Goal: Task Accomplishment & Management: Complete application form

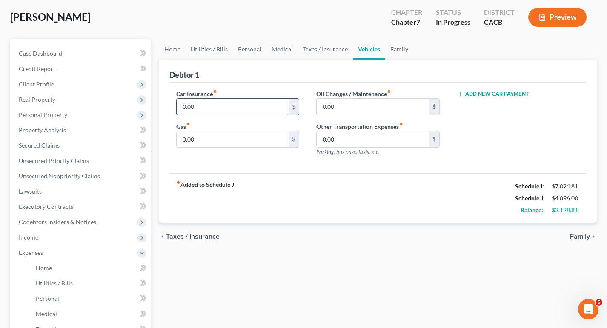
click at [210, 106] on input "0.00" at bounding box center [233, 107] width 112 height 16
type input "260"
click at [373, 106] on input "0.00" at bounding box center [373, 107] width 112 height 16
type input "35"
click at [250, 139] on input "0.00" at bounding box center [233, 140] width 112 height 16
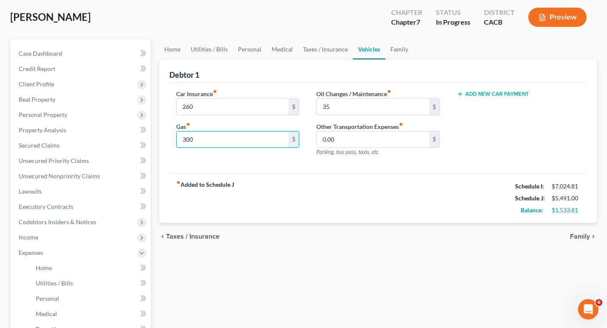
type input "300"
click at [589, 240] on span "Family" at bounding box center [580, 236] width 20 height 7
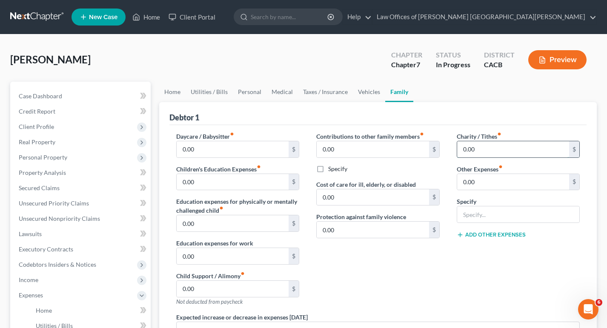
click at [492, 148] on input "0.00" at bounding box center [513, 149] width 112 height 16
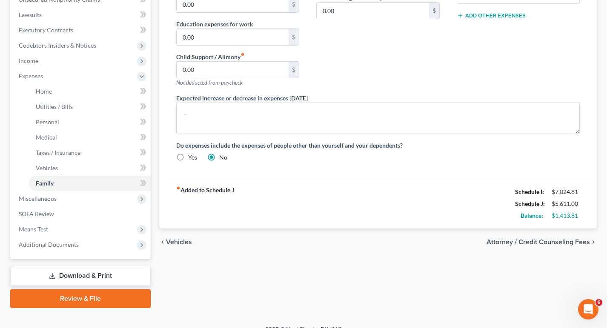
scroll to position [232, 0]
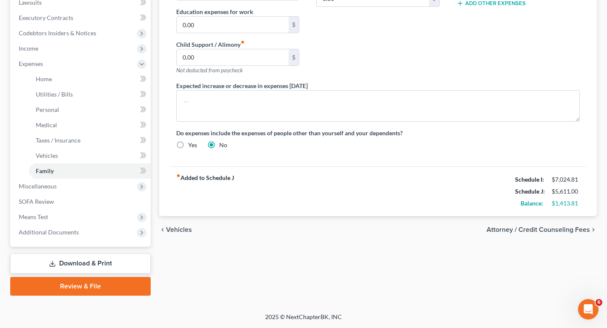
click at [571, 233] on span "Attorney / Credit Counseling Fees" at bounding box center [538, 230] width 103 height 7
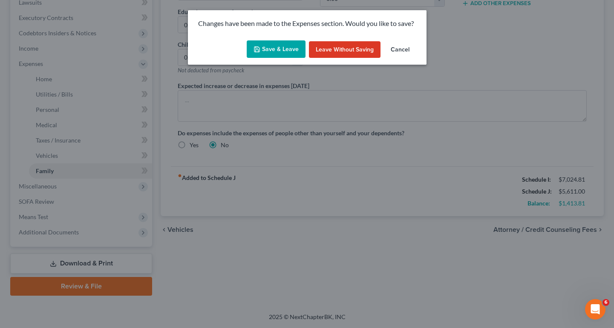
click at [292, 52] on button "Save & Leave" at bounding box center [276, 49] width 59 height 18
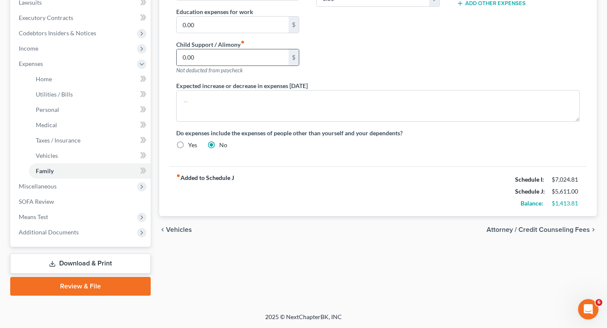
type input "120.00"
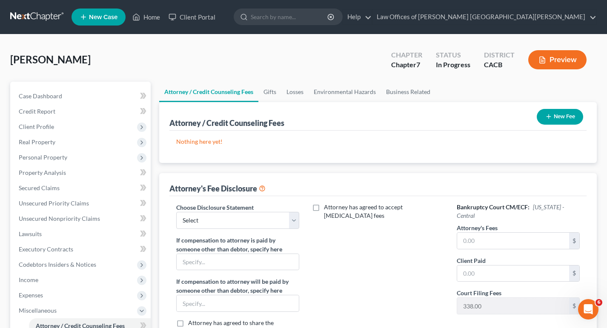
click at [550, 112] on button "New Fee" at bounding box center [560, 117] width 46 height 16
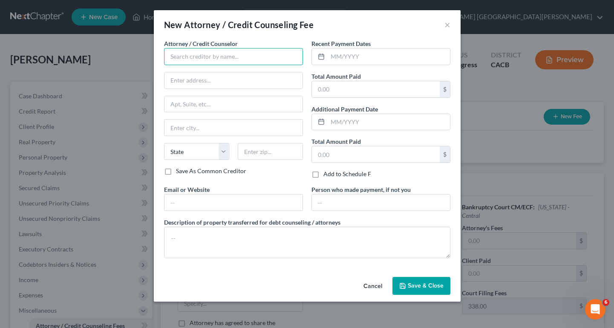
click at [238, 56] on input "text" at bounding box center [233, 56] width 139 height 17
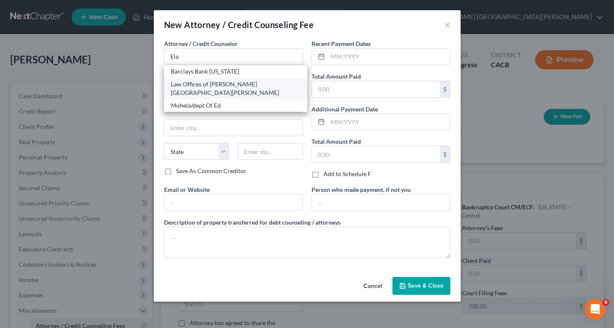
click at [241, 81] on div "Law Offices of [PERSON_NAME] [GEOGRAPHIC_DATA][PERSON_NAME]" at bounding box center [235, 88] width 129 height 17
type input "Law Offices of [PERSON_NAME] [GEOGRAPHIC_DATA][PERSON_NAME]"
type input "[STREET_ADDRESS]"
type input "Suite 900"
type input "[PERSON_NAME][GEOGRAPHIC_DATA]"
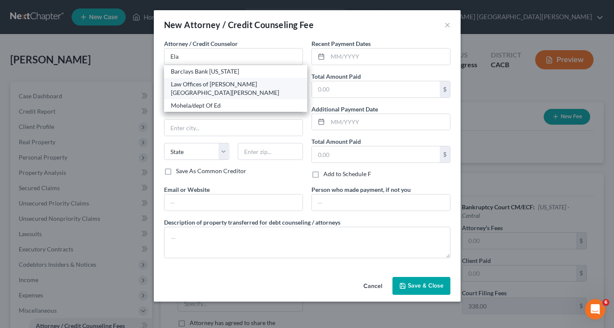
select select "4"
type input "91403"
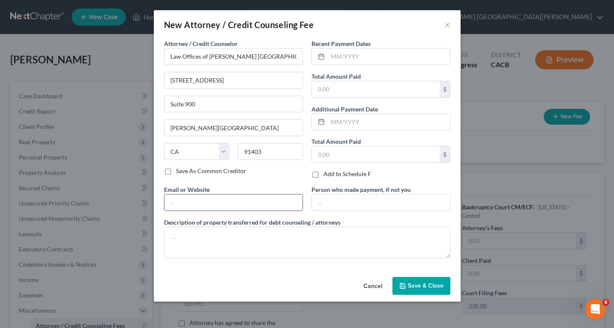
click at [198, 209] on input "text" at bounding box center [233, 203] width 138 height 16
type input "[EMAIL_ADDRESS][DOMAIN_NAME]"
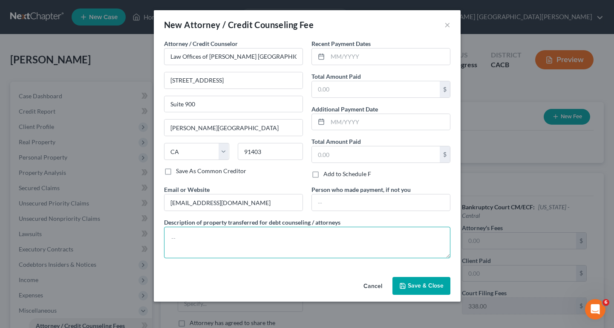
click at [269, 247] on textarea at bounding box center [307, 243] width 286 height 32
type textarea "Legal Fees"
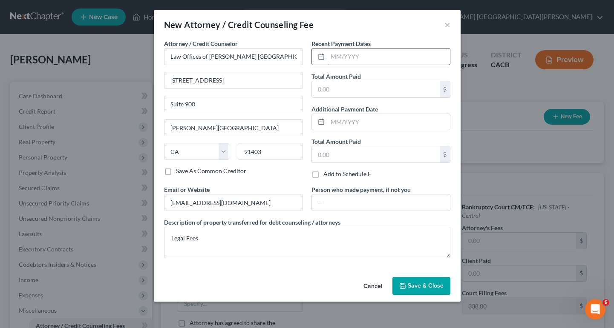
click at [349, 58] on input "text" at bounding box center [388, 57] width 122 height 16
type input "04/2024"
click at [348, 91] on input "text" at bounding box center [376, 89] width 128 height 16
type input "500"
click at [356, 118] on input "text" at bounding box center [388, 122] width 122 height 16
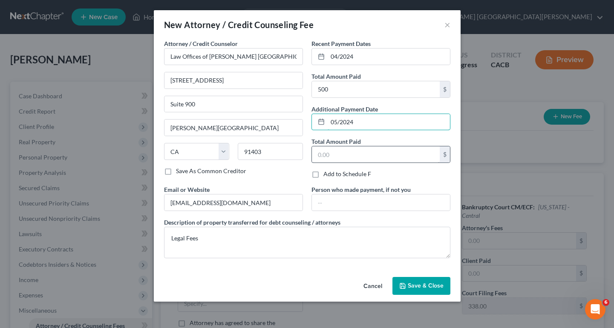
type input "05/2024"
click at [350, 156] on input "text" at bounding box center [376, 154] width 128 height 16
type input "500"
click at [418, 286] on span "Save & Close" at bounding box center [426, 285] width 36 height 7
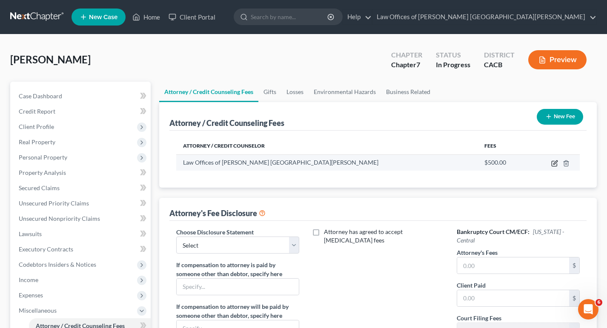
click at [555, 164] on icon "button" at bounding box center [554, 163] width 7 height 7
select select "4"
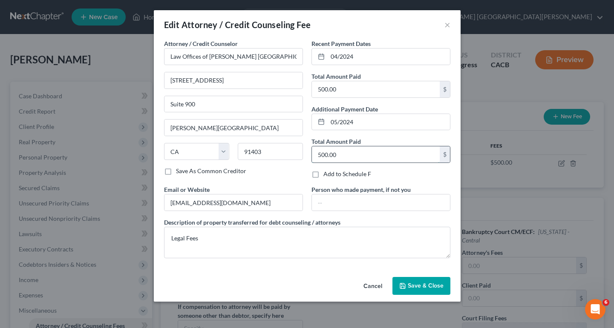
click at [400, 153] on input "500.00" at bounding box center [376, 154] width 128 height 16
click at [381, 152] on input "500.00" at bounding box center [376, 154] width 128 height 16
click at [441, 287] on span "Save & Close" at bounding box center [426, 285] width 36 height 7
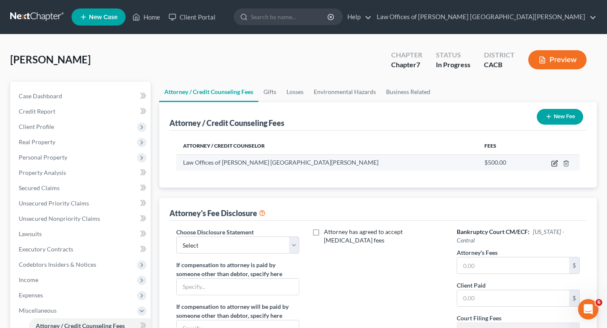
click at [555, 164] on icon "button" at bounding box center [556, 163] width 4 height 4
select select "4"
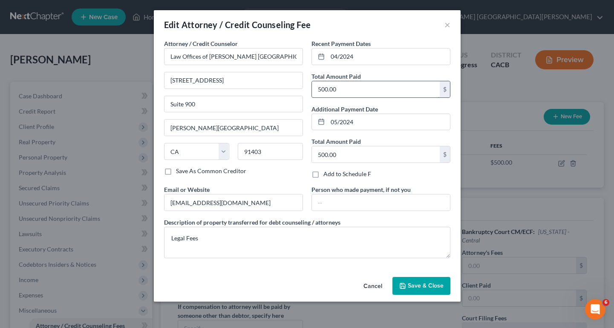
click at [316, 90] on input "500.00" at bounding box center [376, 89] width 128 height 16
type input "1,000"
click at [367, 145] on div "Total Amount Paid 500.00 $" at bounding box center [380, 150] width 139 height 26
drag, startPoint x: 333, startPoint y: 57, endPoint x: 337, endPoint y: 57, distance: 4.3
click at [337, 57] on input "04/2024" at bounding box center [388, 57] width 122 height 16
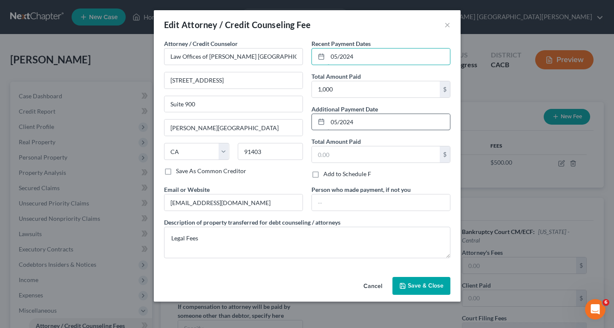
type input "05/2024"
drag, startPoint x: 385, startPoint y: 124, endPoint x: 195, endPoint y: 128, distance: 190.8
click at [198, 129] on div "Attorney / Credit Counselor * Law Offices of [PERSON_NAME] O [GEOGRAPHIC_DATA][…" at bounding box center [307, 152] width 295 height 226
click at [428, 283] on span "Save & Close" at bounding box center [426, 285] width 36 height 7
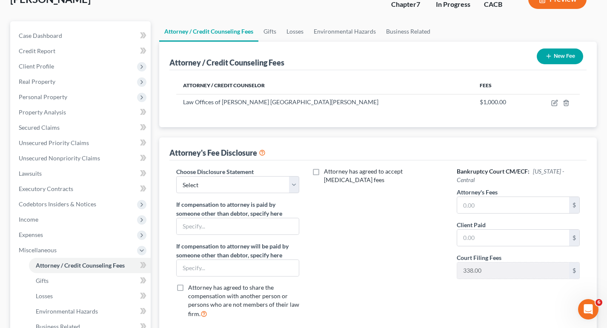
scroll to position [85, 0]
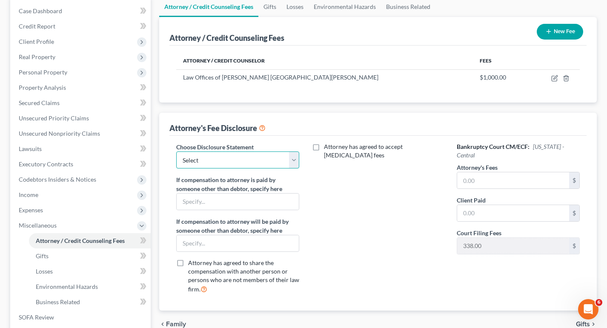
click at [249, 156] on select "Select Disclosure" at bounding box center [237, 160] width 123 height 17
select select "0"
click at [176, 152] on select "Select Disclosure" at bounding box center [237, 160] width 123 height 17
drag, startPoint x: 536, startPoint y: 170, endPoint x: 534, endPoint y: 178, distance: 8.2
click at [535, 175] on div "Attorney's Fees $" at bounding box center [518, 176] width 123 height 26
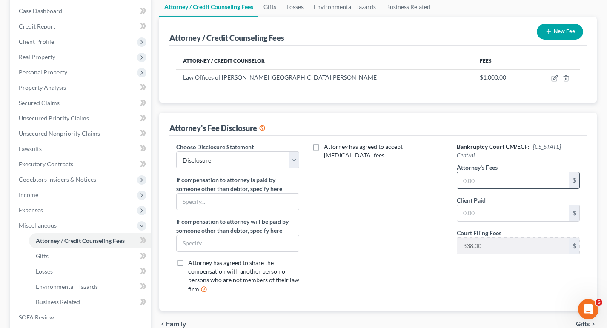
click at [534, 178] on input "text" at bounding box center [513, 180] width 112 height 16
type input "1,500"
click at [493, 212] on input "text" at bounding box center [513, 213] width 112 height 16
type input "1,000"
click at [365, 224] on div "Attorney has agreed to accept [MEDICAL_DATA] fees" at bounding box center [378, 222] width 141 height 158
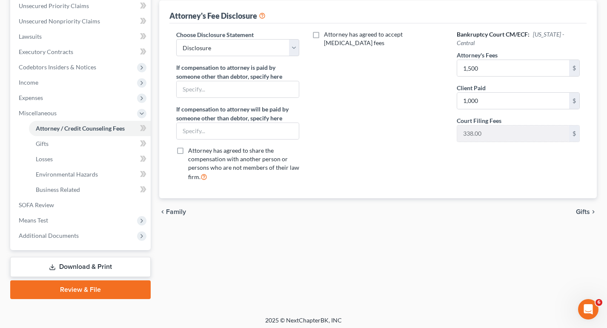
scroll to position [201, 0]
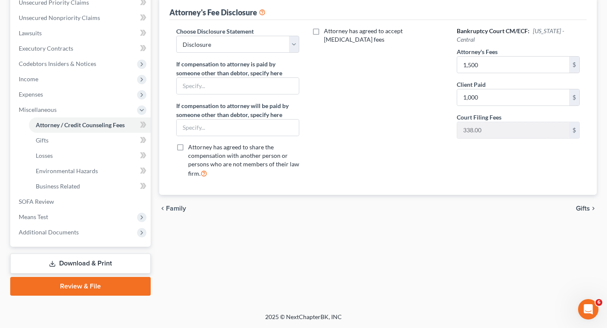
click at [584, 204] on div "chevron_left Family Gifts chevron_right" at bounding box center [378, 208] width 438 height 27
click at [585, 209] on span "Gifts" at bounding box center [583, 208] width 14 height 7
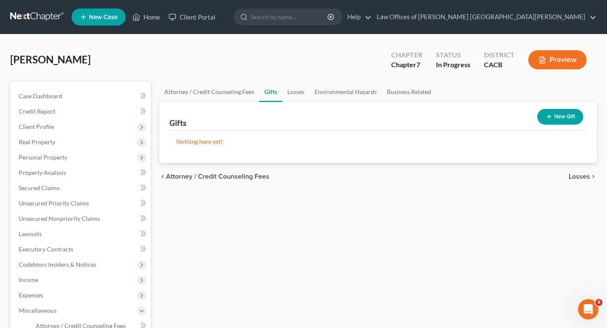
click at [582, 174] on span "Losses" at bounding box center [579, 176] width 21 height 7
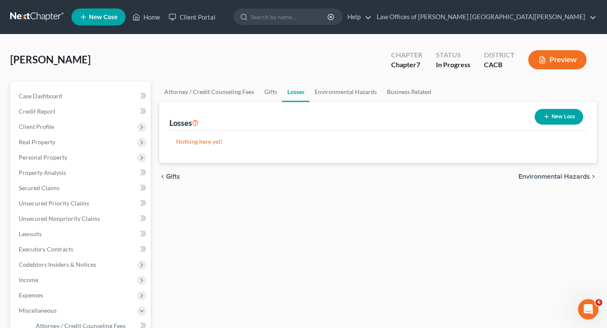
click at [576, 175] on span "Environmental Hazards" at bounding box center [555, 176] width 72 height 7
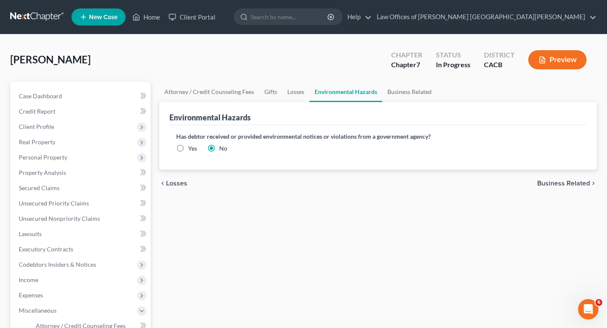
click at [573, 188] on div "chevron_left Losses Business Related chevron_right" at bounding box center [378, 183] width 438 height 27
click at [572, 181] on span "Business Related" at bounding box center [563, 183] width 53 height 7
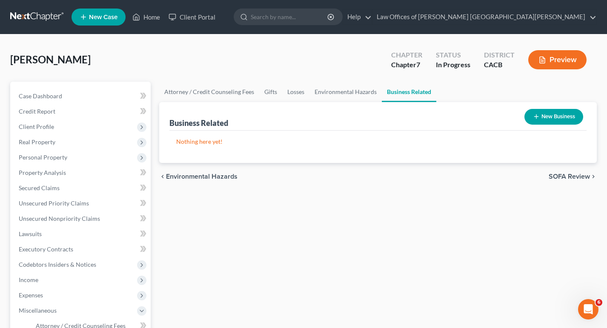
click at [572, 179] on span "SOFA Review" at bounding box center [569, 176] width 41 height 7
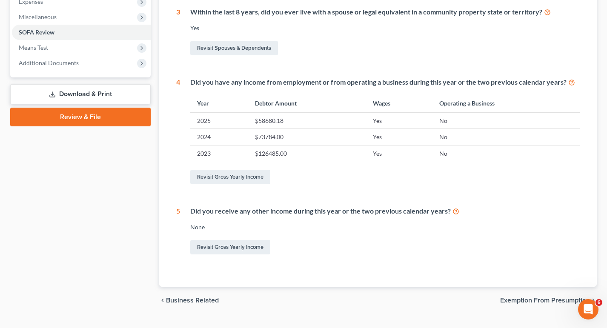
scroll to position [298, 0]
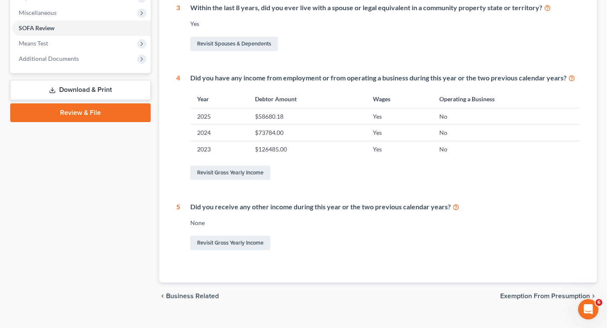
click at [565, 297] on span "Exemption from Presumption" at bounding box center [545, 296] width 90 height 7
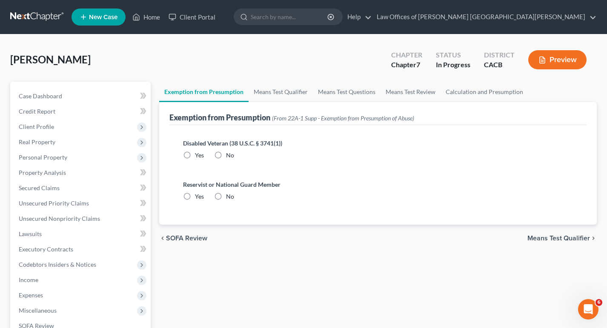
click at [226, 159] on label "No" at bounding box center [230, 155] width 8 height 9
click at [230, 157] on input "No" at bounding box center [233, 154] width 6 height 6
radio input "true"
click at [226, 195] on label "No" at bounding box center [230, 196] width 8 height 9
click at [230, 195] on input "No" at bounding box center [233, 195] width 6 height 6
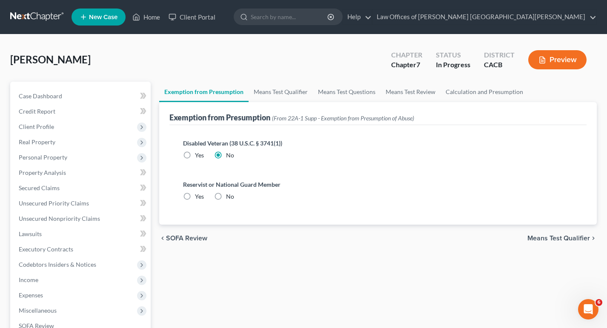
radio input "true"
click at [545, 235] on span "Means Test Qualifier" at bounding box center [559, 238] width 63 height 7
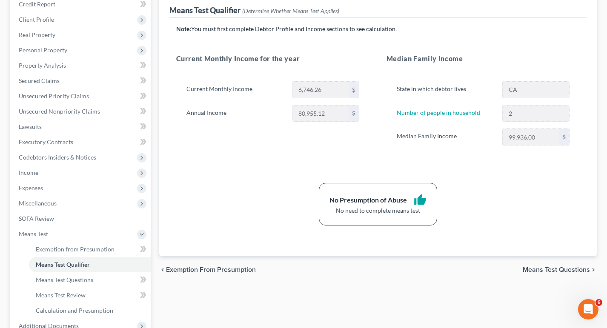
scroll to position [128, 0]
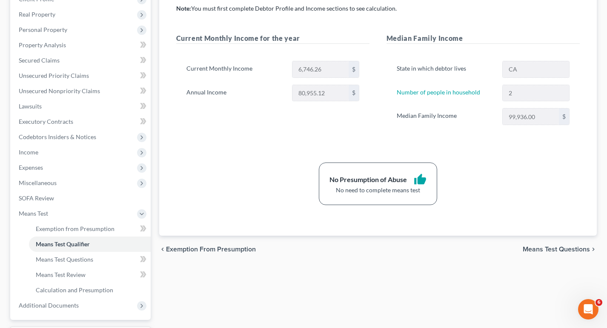
click at [551, 248] on span "Means Test Questions" at bounding box center [556, 249] width 67 height 7
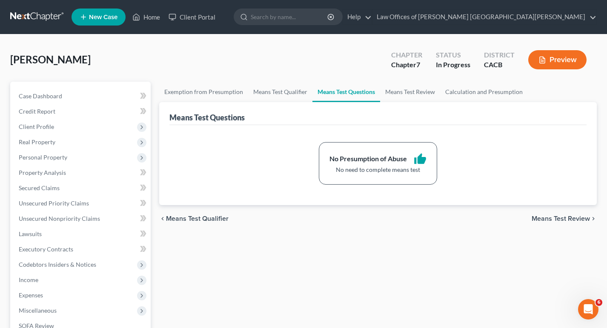
click at [561, 218] on span "Means Test Review" at bounding box center [561, 218] width 58 height 7
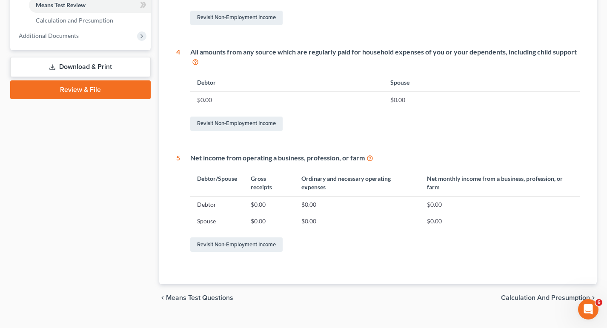
scroll to position [414, 0]
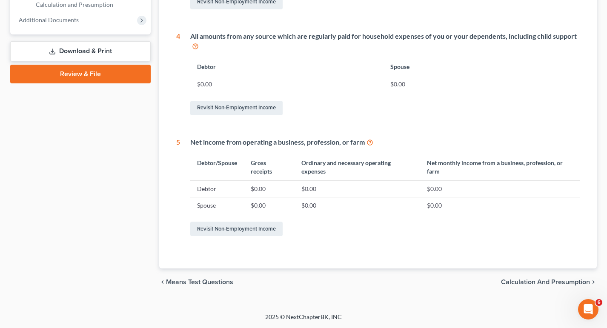
click at [572, 277] on div "chevron_left Means Test Questions Calculation and Presumption chevron_right" at bounding box center [378, 282] width 438 height 27
click at [573, 280] on span "Calculation and Presumption" at bounding box center [545, 282] width 89 height 7
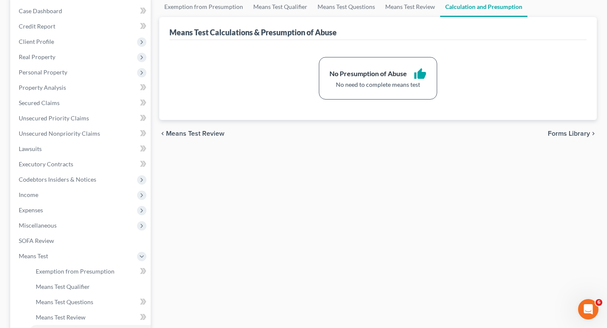
click at [587, 130] on span "Forms Library" at bounding box center [569, 133] width 42 height 7
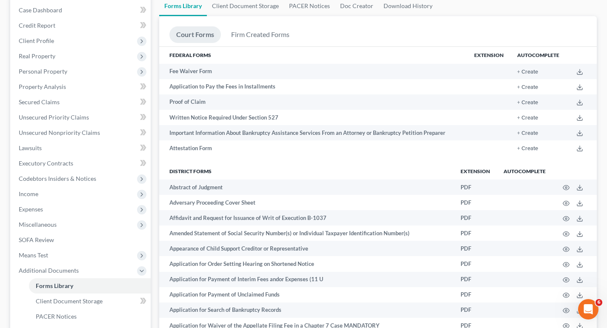
scroll to position [85, 0]
click at [51, 132] on span "Unsecured Nonpriority Claims" at bounding box center [59, 133] width 81 height 7
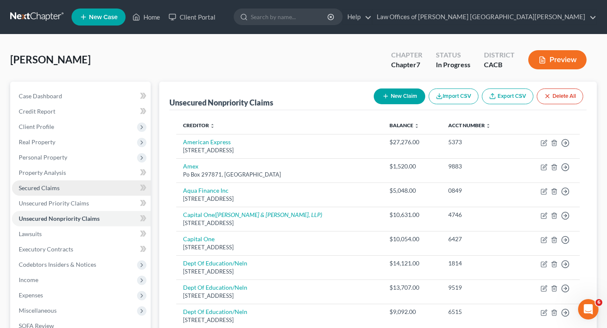
click at [43, 189] on span "Secured Claims" at bounding box center [39, 187] width 41 height 7
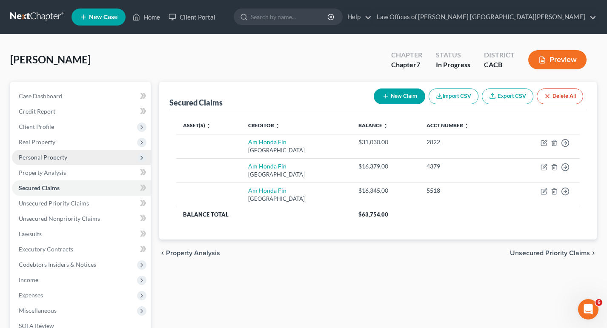
click at [61, 158] on span "Personal Property" at bounding box center [43, 157] width 49 height 7
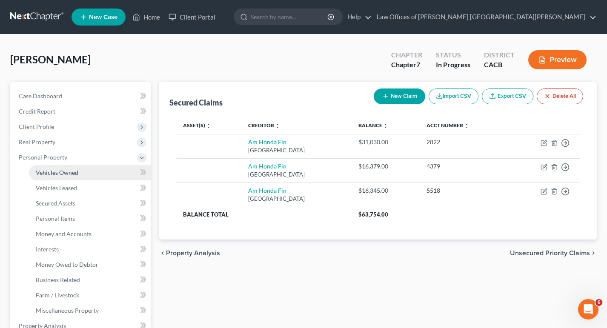
click at [78, 172] on link "Vehicles Owned" at bounding box center [90, 172] width 122 height 15
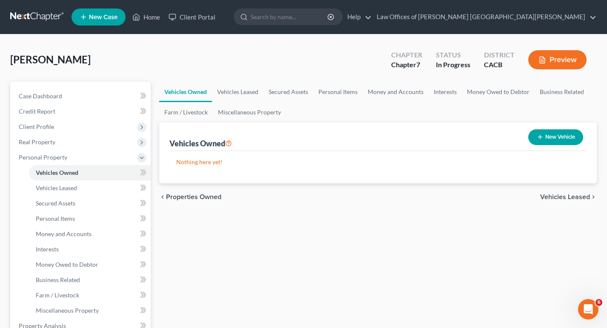
click at [568, 134] on button "New Vehicle" at bounding box center [555, 137] width 55 height 16
select select "0"
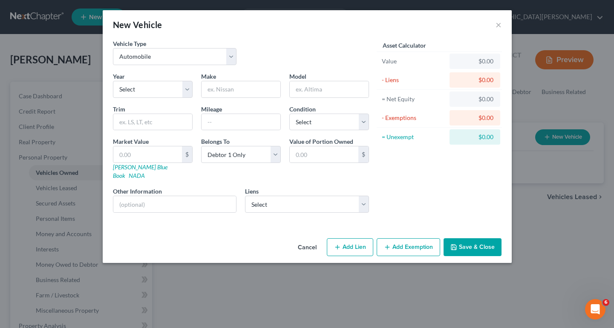
click at [353, 240] on button "Add Lien" at bounding box center [350, 247] width 46 height 18
select select "0"
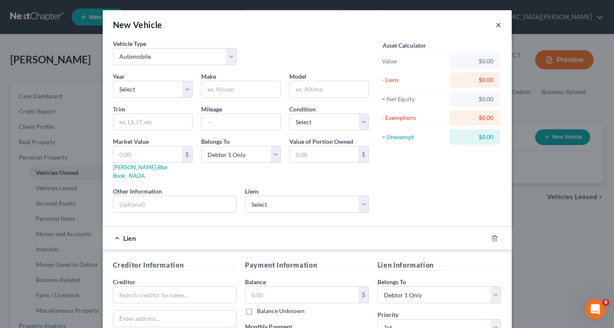
click at [497, 23] on button "×" at bounding box center [498, 25] width 6 height 10
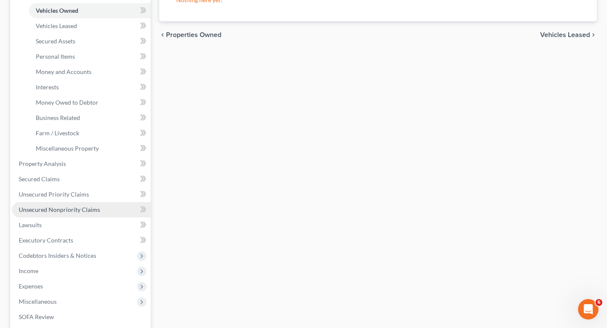
scroll to position [170, 0]
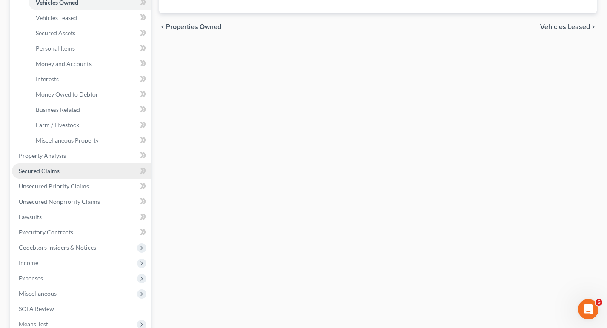
click at [78, 170] on link "Secured Claims" at bounding box center [81, 171] width 139 height 15
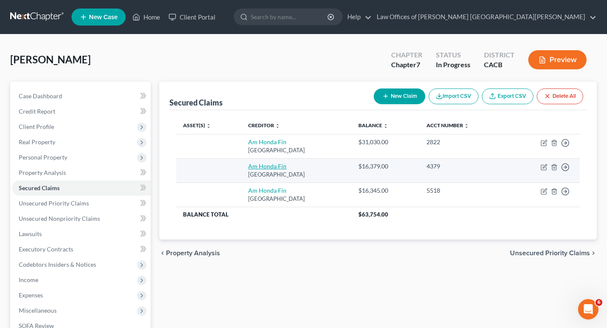
click at [267, 165] on link "Am Honda Fin" at bounding box center [267, 166] width 38 height 7
select select "45"
select select "0"
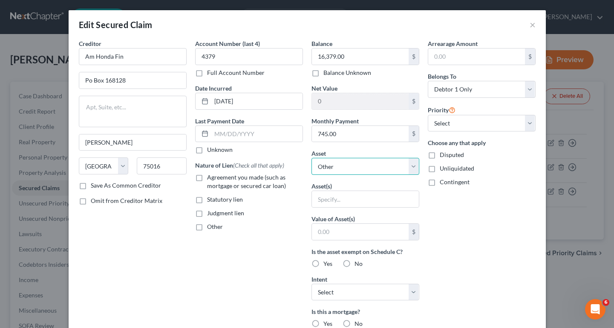
click at [345, 166] on select "Select Other Multiple Assets Clothing - Assortment of used men's and women's cl…" at bounding box center [365, 166] width 108 height 17
click at [311, 158] on select "Select Other Multiple Assets Clothing - Assortment of used men's and women's cl…" at bounding box center [365, 166] width 108 height 17
click at [207, 175] on label "Agreement you made (such as mortgage or secured car loan)" at bounding box center [255, 181] width 96 height 17
click at [210, 175] on input "Agreement you made (such as mortgage or secured car loan)" at bounding box center [213, 176] width 6 height 6
checkbox input "true"
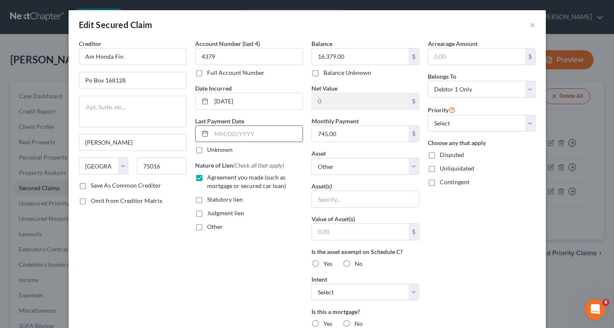
click at [243, 136] on input "text" at bounding box center [256, 134] width 91 height 16
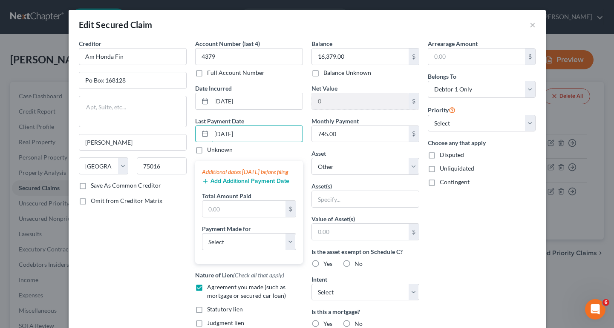
type input "[DATE]"
click at [233, 185] on button "Add Additional Payment Date" at bounding box center [245, 181] width 87 height 7
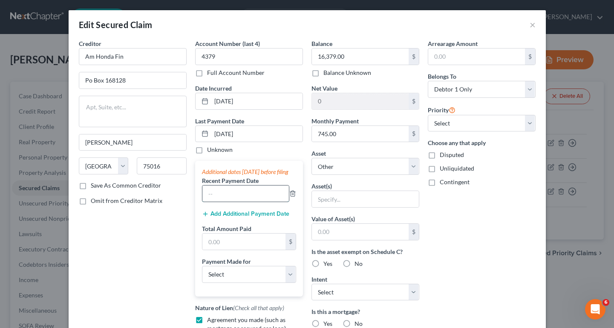
click at [227, 202] on input "text" at bounding box center [245, 194] width 86 height 16
type input "[DATE]"
click at [243, 250] on input "text" at bounding box center [243, 242] width 83 height 16
type input "745.78"
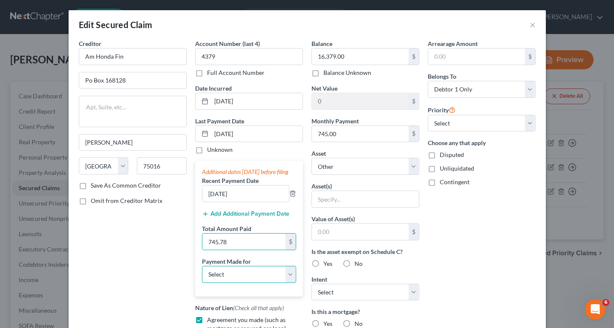
click at [247, 283] on select "Select Car Credit Card Loan Repayment Mortgage Other Suppliers Or Vendors" at bounding box center [249, 274] width 94 height 17
select select "0"
click at [202, 274] on select "Select Car Credit Card Loan Repayment Mortgage Other Suppliers Or Vendors" at bounding box center [249, 274] width 94 height 17
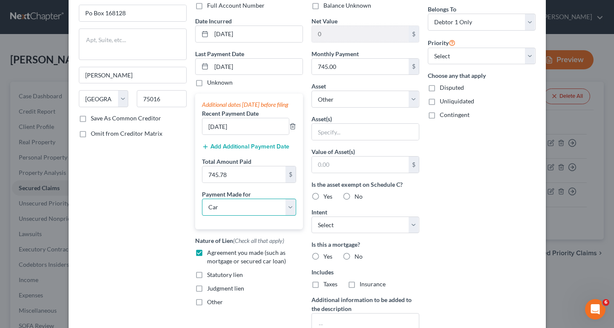
scroll to position [43, 0]
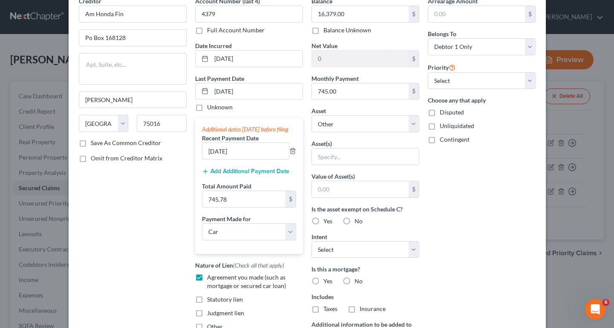
click at [323, 226] on label "Yes" at bounding box center [327, 221] width 9 height 9
click at [327, 223] on input "Yes" at bounding box center [330, 220] width 6 height 6
radio input "true"
click at [332, 248] on select "Select Surrender Redeem Reaffirm Avoid Other" at bounding box center [365, 249] width 108 height 17
select select "2"
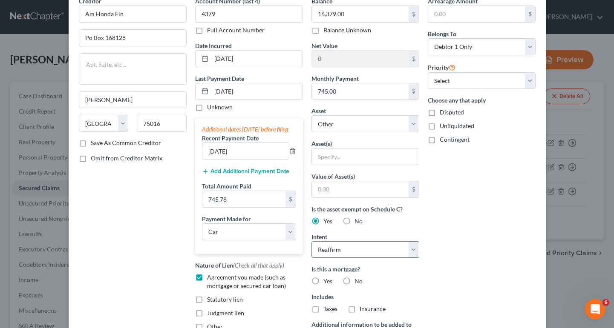
click at [311, 241] on select "Select Surrender Redeem Reaffirm Avoid Other" at bounding box center [365, 249] width 108 height 17
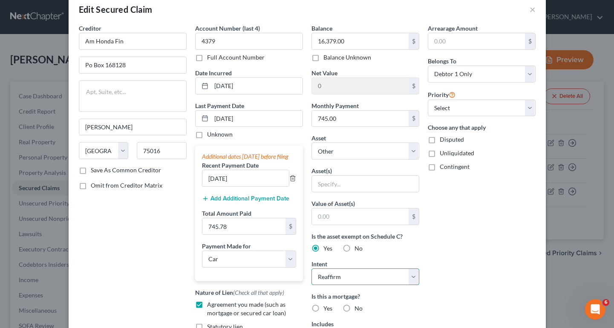
scroll to position [0, 0]
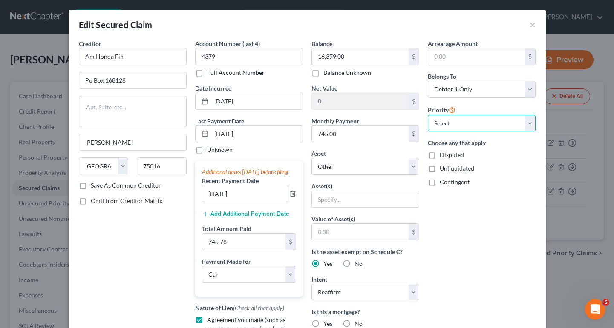
click at [475, 122] on select "Select 1st 2nd 3rd 4th 5th 6th 7th 8th 9th 10th 11th 12th 13th 14th 15th 16th 1…" at bounding box center [482, 123] width 108 height 17
select select "0"
click at [428, 115] on select "Select 1st 2nd 3rd 4th 5th 6th 7th 8th 9th 10th 11th 12th 13th 14th 15th 16th 1…" at bounding box center [482, 123] width 108 height 17
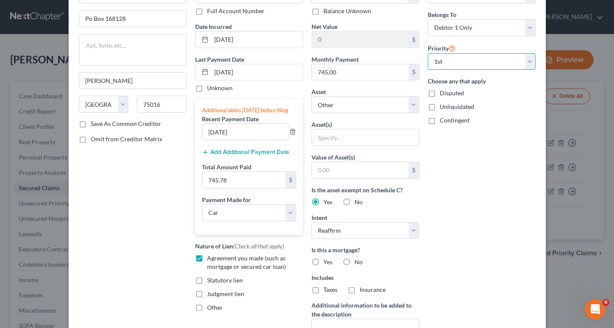
scroll to position [128, 0]
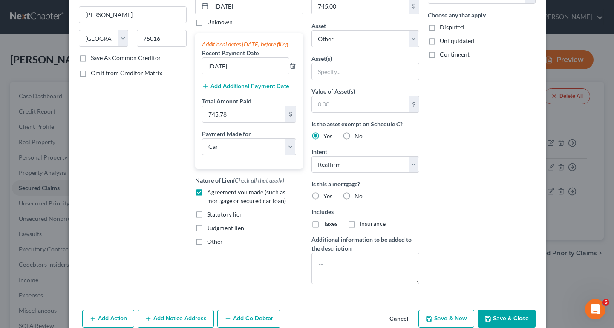
click at [354, 195] on label "No" at bounding box center [358, 196] width 8 height 9
click at [358, 195] on input "No" at bounding box center [361, 195] width 6 height 6
radio input "true"
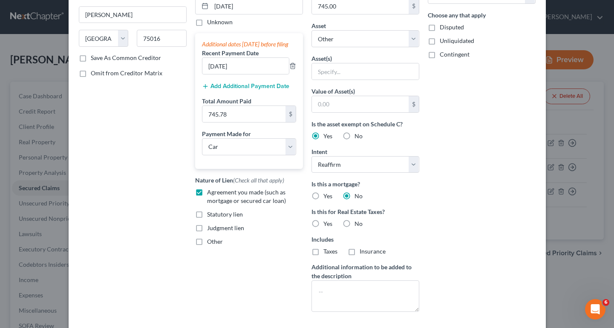
click at [354, 222] on label "No" at bounding box center [358, 224] width 8 height 9
click at [358, 222] on input "No" at bounding box center [361, 223] width 6 height 6
radio input "true"
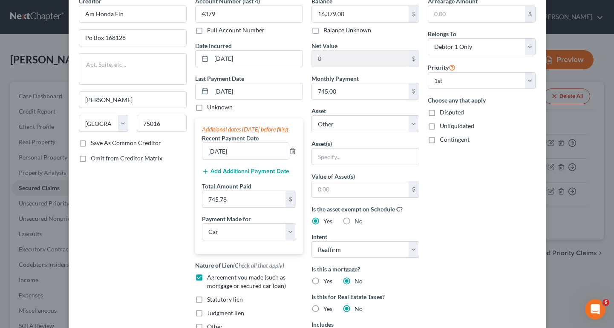
scroll to position [0, 0]
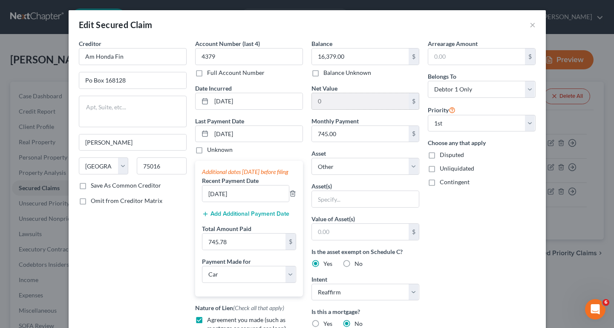
click at [350, 106] on input "0" at bounding box center [360, 101] width 97 height 16
click at [401, 103] on input "0" at bounding box center [360, 101] width 97 height 16
click at [411, 103] on div "$" at bounding box center [413, 101] width 10 height 16
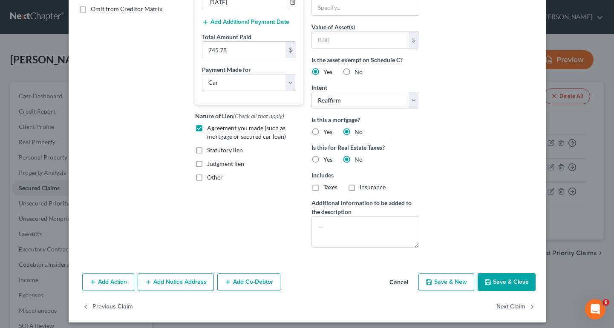
scroll to position [197, 0]
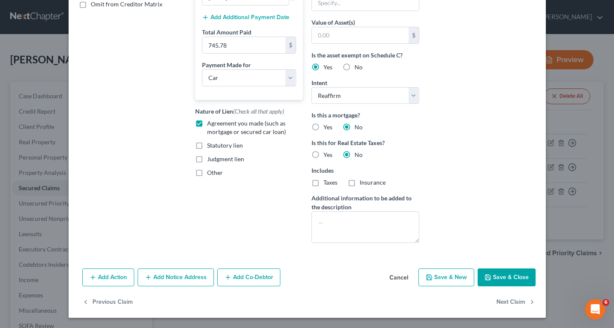
click at [503, 280] on button "Save & Close" at bounding box center [506, 278] width 58 height 18
select select
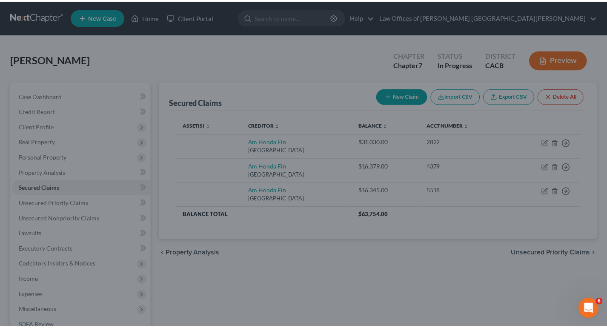
scroll to position [139, 0]
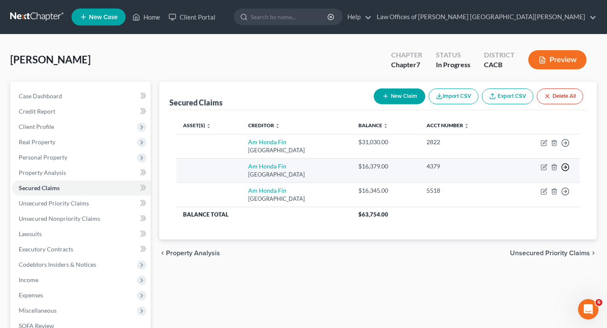
click at [566, 143] on line "button" at bounding box center [565, 143] width 3 height 0
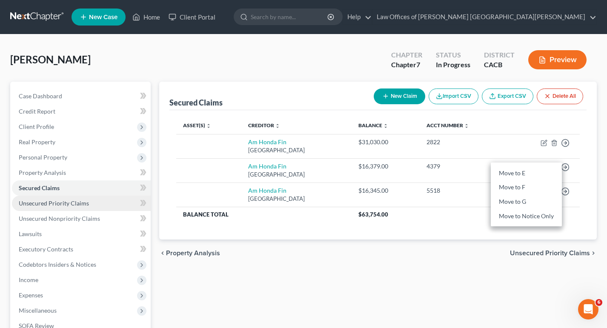
click at [56, 207] on span "Unsecured Priority Claims" at bounding box center [54, 203] width 70 height 7
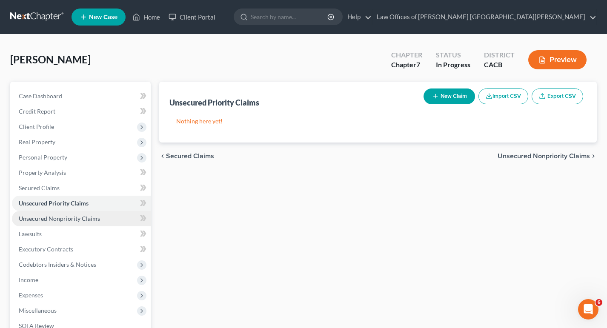
click at [52, 222] on link "Unsecured Nonpriority Claims" at bounding box center [81, 218] width 139 height 15
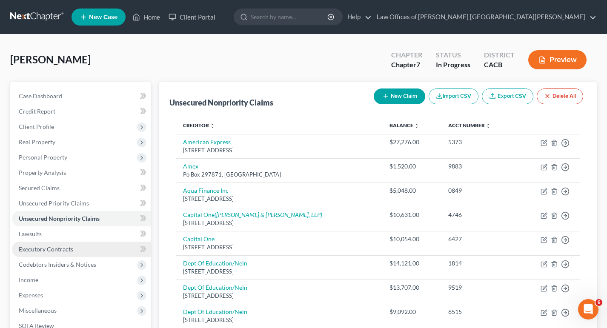
click at [70, 251] on span "Executory Contracts" at bounding box center [46, 249] width 55 height 7
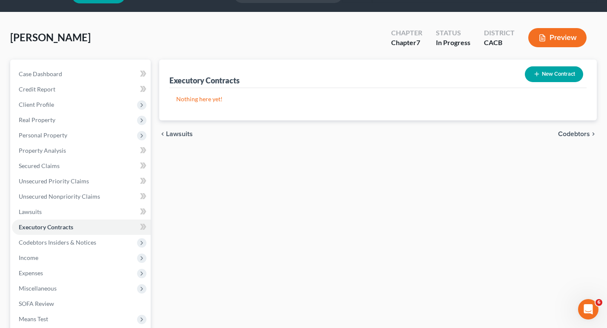
scroll to position [43, 0]
